Goal: Task Accomplishment & Management: Use online tool/utility

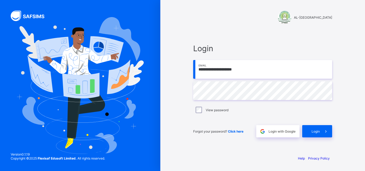
type input "**********"
click at [315, 134] on div "Login" at bounding box center [317, 131] width 30 height 12
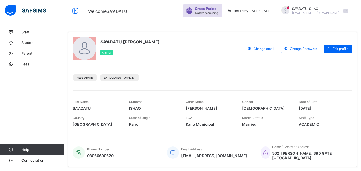
drag, startPoint x: 298, startPoint y: 109, endPoint x: 18, endPoint y: 85, distance: 281.0
click at [18, 85] on div "Staff Student Parent Fees Help Configuration" at bounding box center [32, 96] width 64 height 150
click at [29, 62] on span "Fees" at bounding box center [42, 64] width 43 height 4
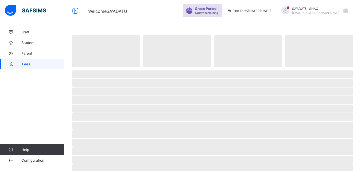
click at [29, 62] on span "Fees" at bounding box center [43, 64] width 42 height 4
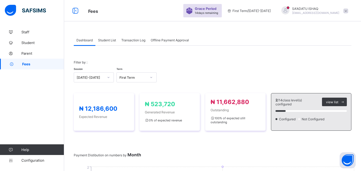
click at [106, 40] on span "Student List" at bounding box center [107, 40] width 18 height 4
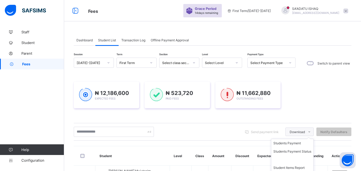
click at [309, 132] on span at bounding box center [309, 132] width 9 height 9
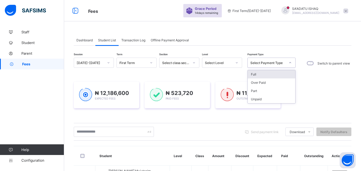
click at [275, 64] on div "Select Payment Type" at bounding box center [267, 63] width 35 height 4
click at [267, 72] on div "Full" at bounding box center [272, 74] width 48 height 8
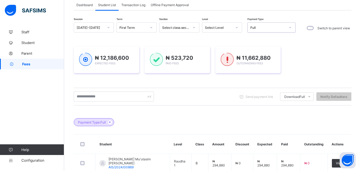
scroll to position [33, 0]
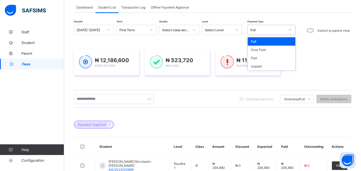
click at [265, 27] on div "Full" at bounding box center [266, 29] width 37 height 7
click at [257, 56] on div "Part" at bounding box center [272, 58] width 48 height 8
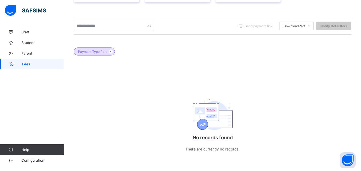
scroll to position [0, 0]
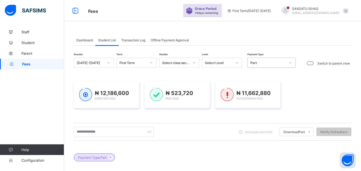
click at [265, 63] on div "Part" at bounding box center [267, 63] width 35 height 4
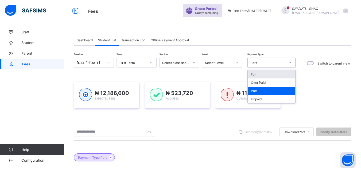
click at [261, 73] on div "Full" at bounding box center [272, 74] width 48 height 8
click at [231, 62] on div "Select Level" at bounding box center [218, 63] width 27 height 4
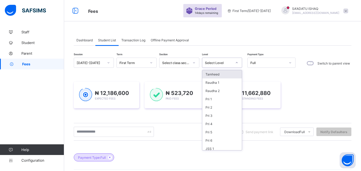
click at [220, 71] on div "Tamheed" at bounding box center [222, 74] width 40 height 8
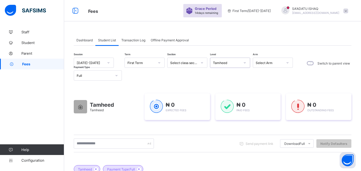
click at [235, 65] on div "Tamheed" at bounding box center [224, 62] width 29 height 7
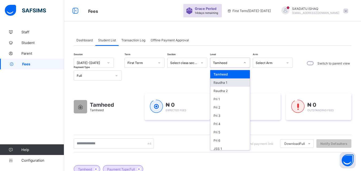
click at [228, 82] on div "Raudha 1" at bounding box center [230, 83] width 40 height 8
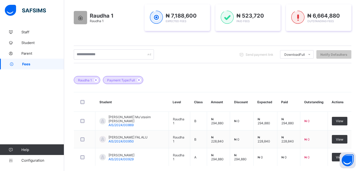
scroll to position [116, 0]
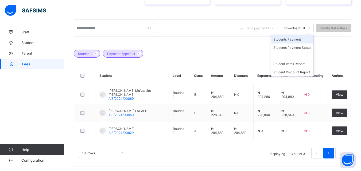
click at [300, 39] on li "Students Payment" at bounding box center [292, 39] width 42 height 8
